Goal: Information Seeking & Learning: Learn about a topic

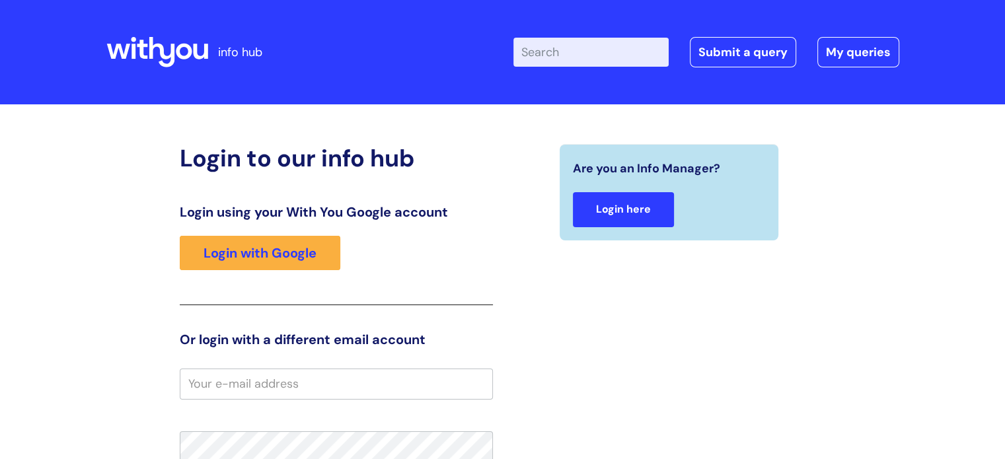
click at [629, 200] on link "Login here" at bounding box center [623, 209] width 101 height 35
click at [603, 54] on input "Enter your search term here..." at bounding box center [590, 52] width 155 height 29
type input "return to work"
click button "Search" at bounding box center [0, 0] width 0 height 0
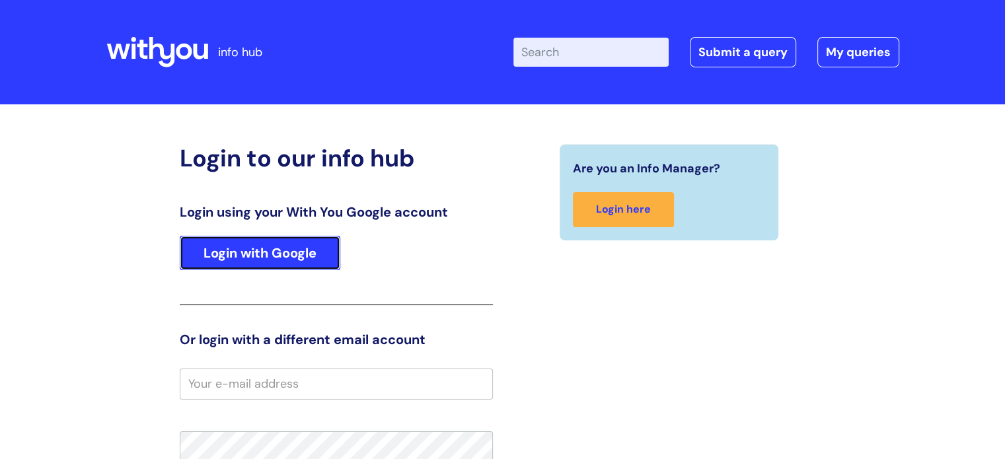
click at [285, 253] on link "Login with Google" at bounding box center [260, 253] width 161 height 34
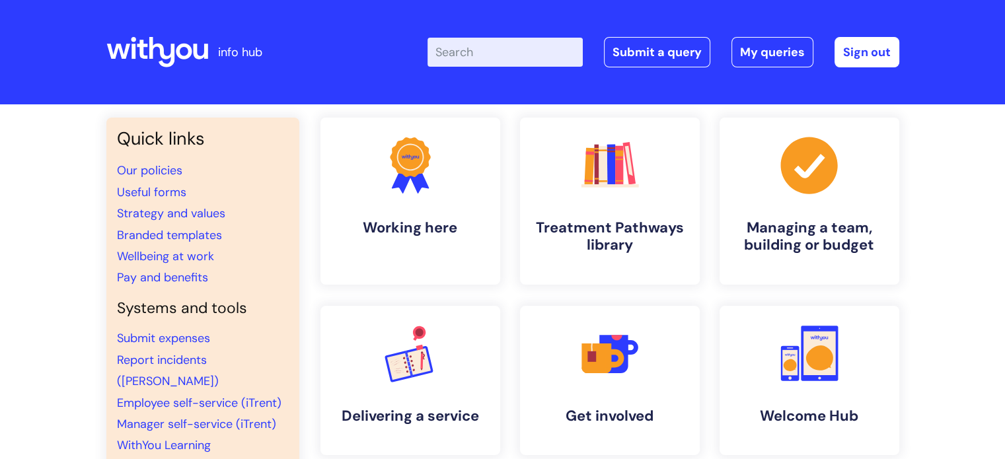
click at [494, 61] on input "Enter your search term here..." at bounding box center [504, 52] width 155 height 29
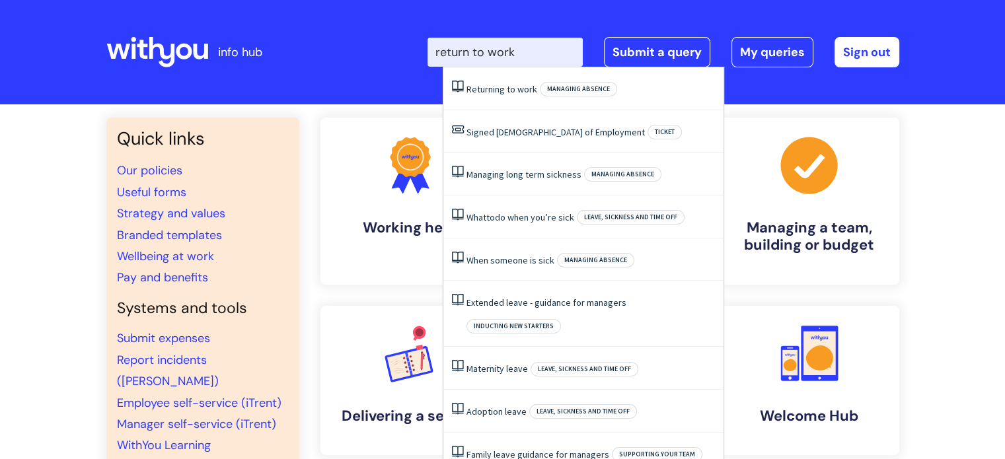
type input "return to work"
click button "Search" at bounding box center [0, 0] width 0 height 0
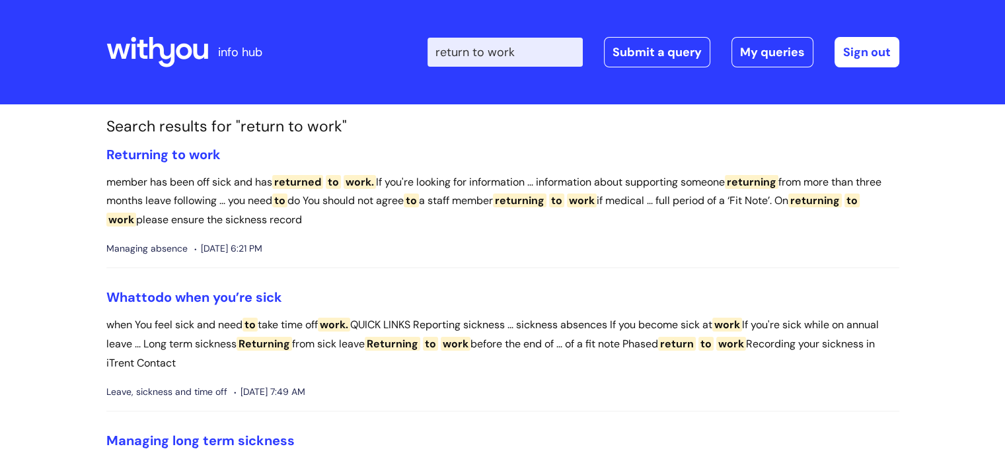
click at [540, 52] on input "return to work" at bounding box center [504, 52] width 155 height 29
type input "return to work"
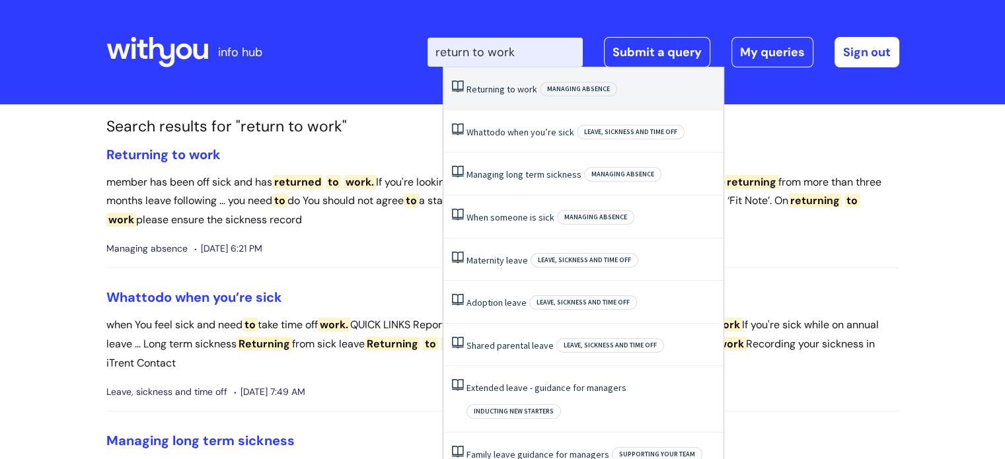
click at [481, 86] on span "Returning" at bounding box center [485, 89] width 38 height 12
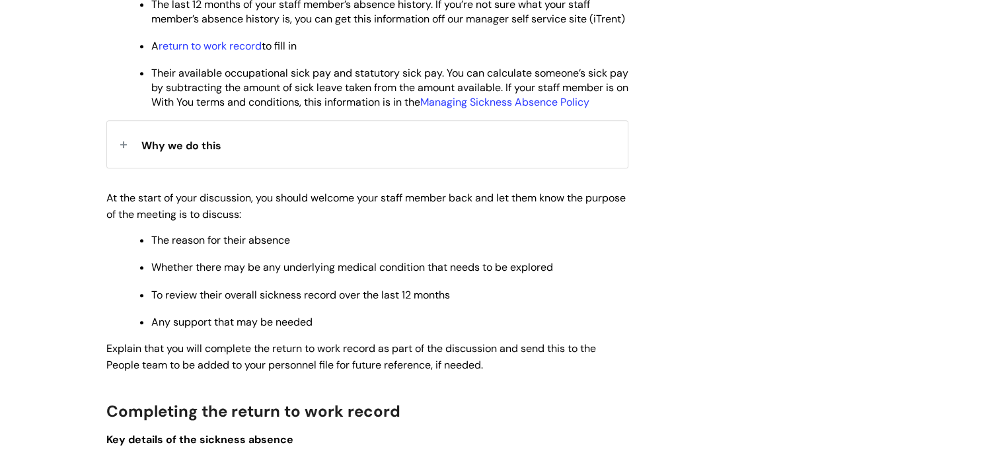
scroll to position [793, 0]
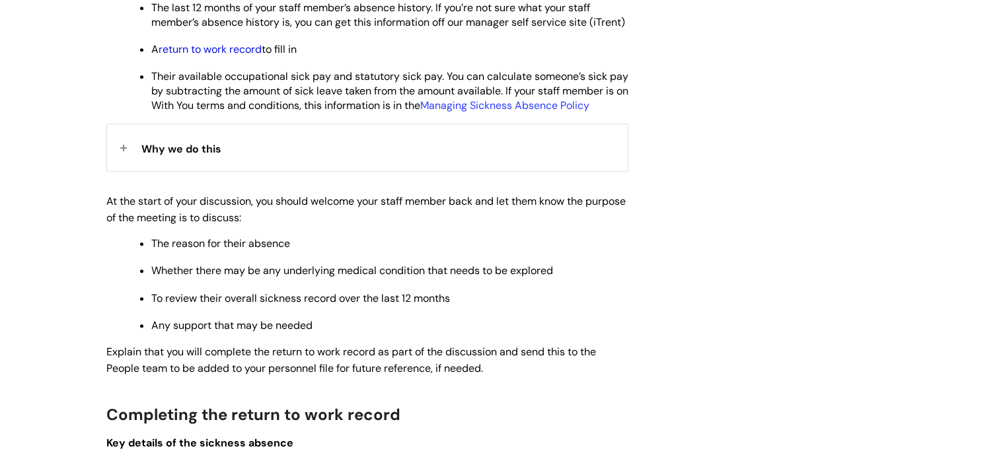
click at [205, 56] on link "return to work record" at bounding box center [210, 49] width 103 height 14
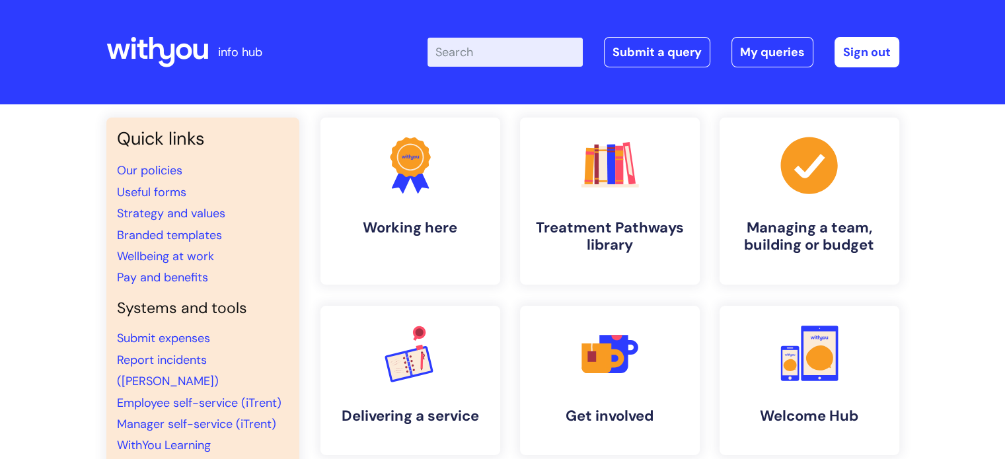
click at [502, 56] on input "Enter your search term here..." at bounding box center [504, 52] width 155 height 29
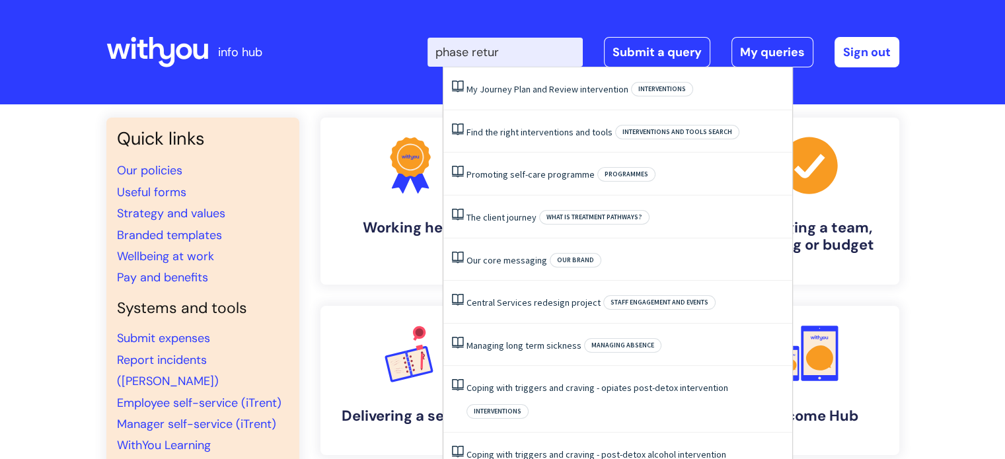
type input "phase return"
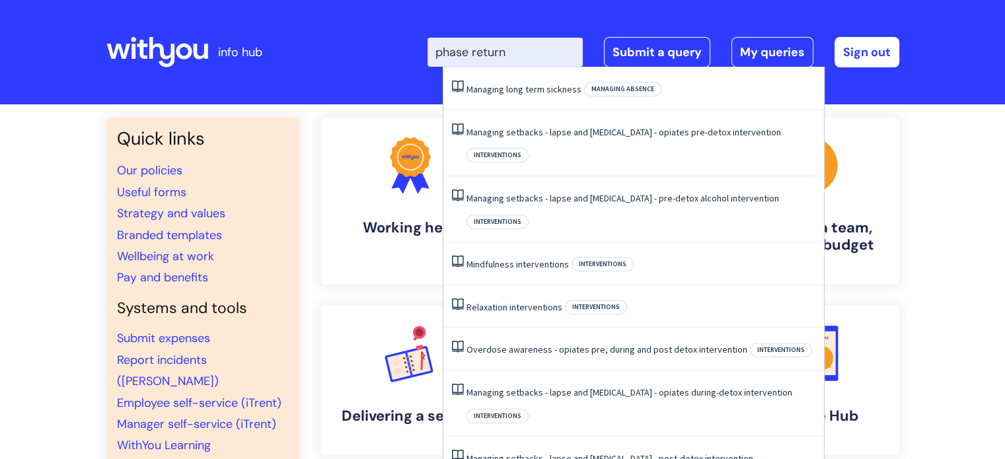
click at [481, 85] on link "Managing long term sickness" at bounding box center [523, 89] width 115 height 12
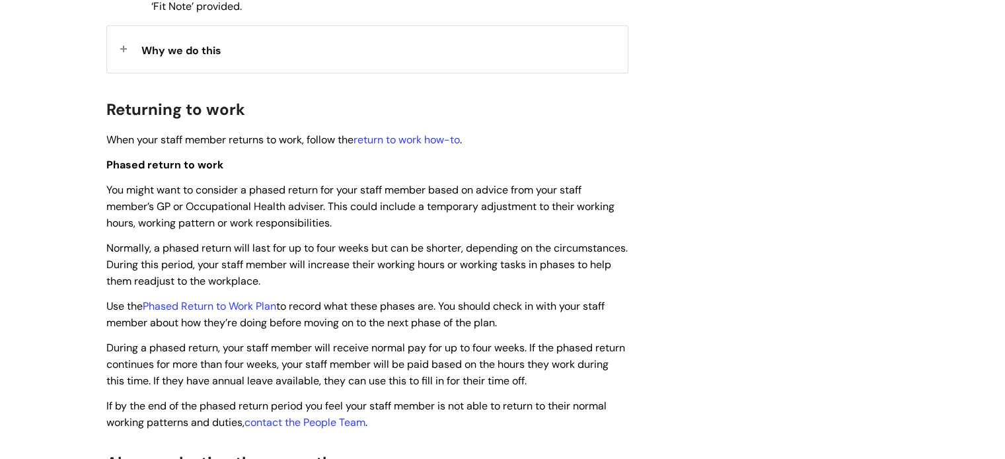
scroll to position [661, 0]
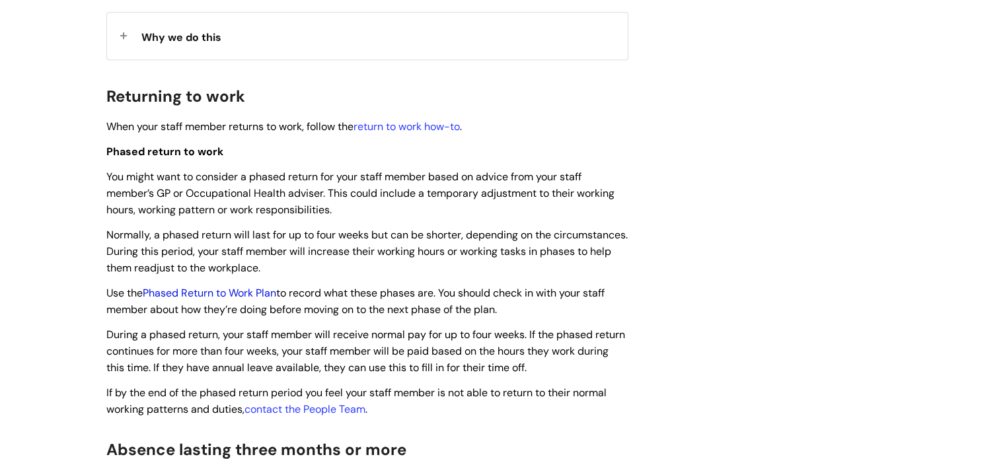
click at [234, 294] on link "Phased Return to Work Plan" at bounding box center [209, 293] width 133 height 14
